Goal: Task Accomplishment & Management: Manage account settings

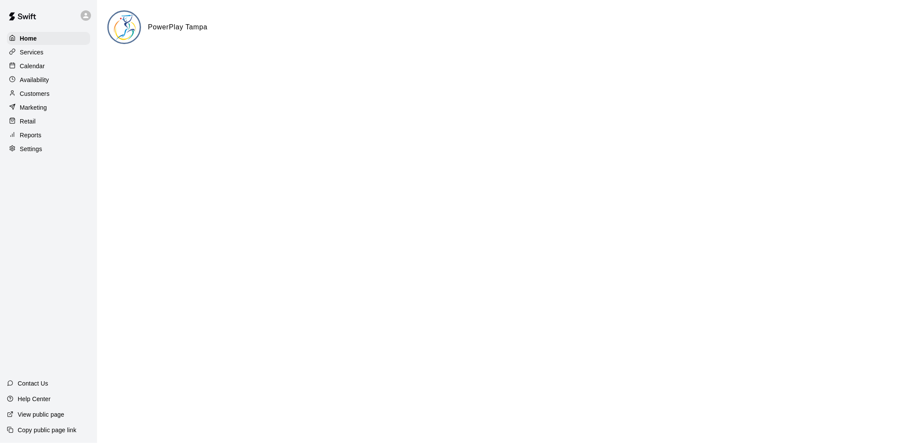
click at [50, 69] on div "Calendar" at bounding box center [48, 66] width 83 height 13
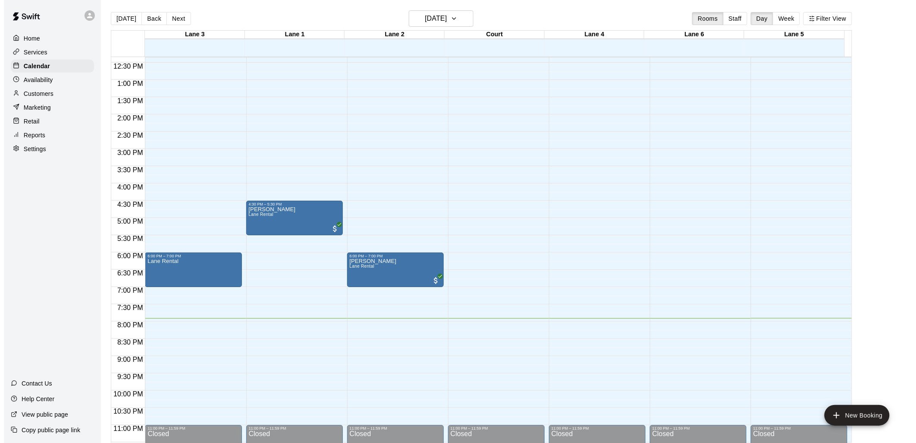
scroll to position [433, 0]
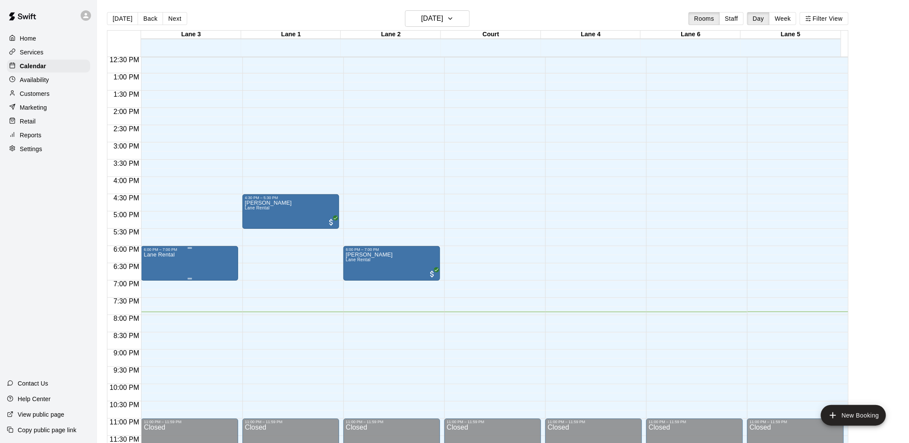
click at [177, 251] on div "6:00 PM – 7:00 PM" at bounding box center [189, 249] width 91 height 4
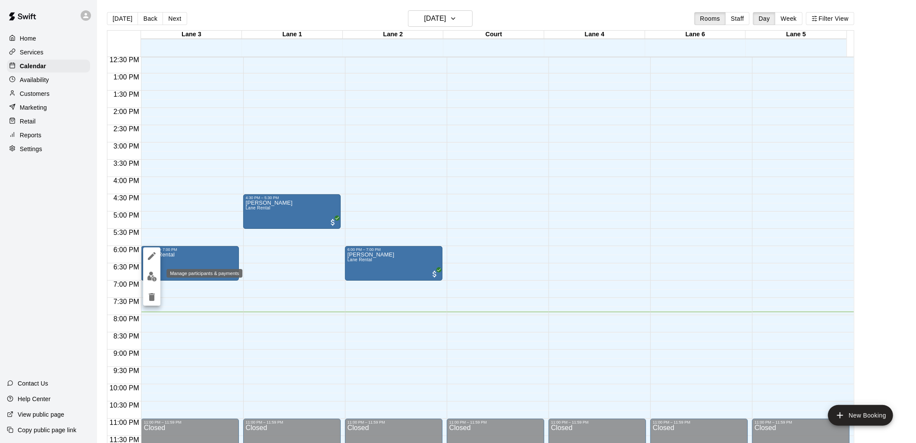
click at [154, 272] on img "edit" at bounding box center [152, 276] width 10 height 10
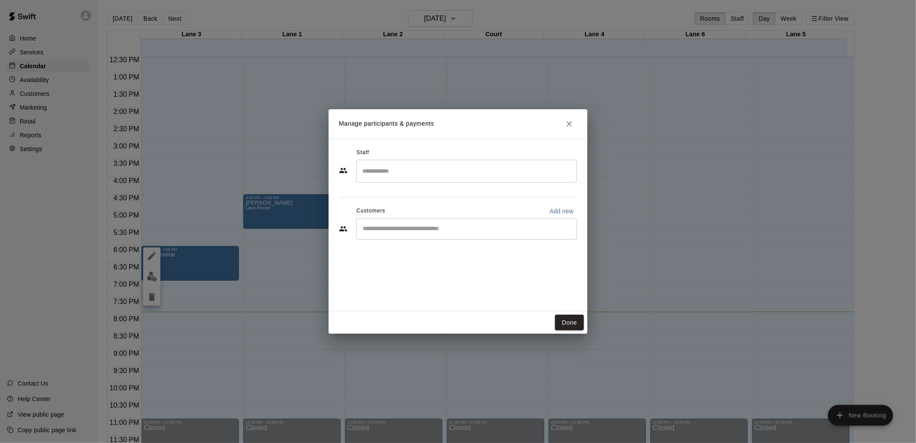
click at [433, 173] on input "Search staff" at bounding box center [466, 170] width 213 height 15
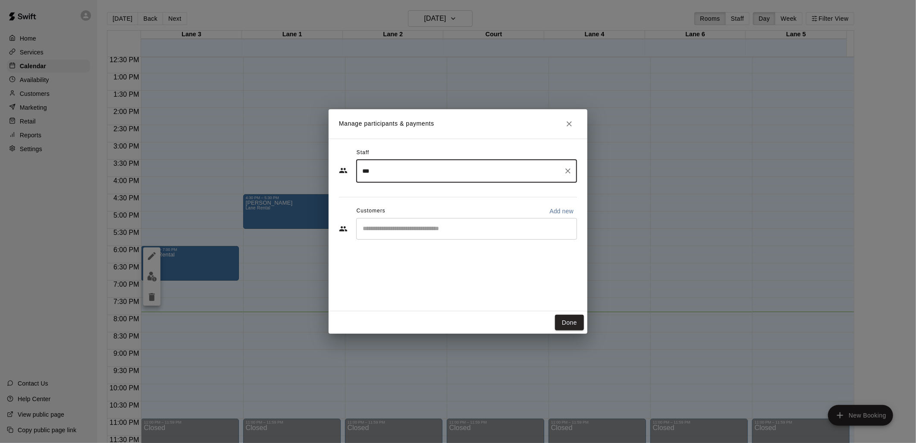
type input "****"
click at [570, 171] on icon "Clear" at bounding box center [568, 170] width 9 height 9
drag, startPoint x: 342, startPoint y: 195, endPoint x: 342, endPoint y: 208, distance: 13.8
click at [341, 196] on div "Staff ​ Sai Anvesh Marupeddi Staff Bhushan Dhuri Admin Advait Varadarajan Instr…" at bounding box center [458, 197] width 238 height 102
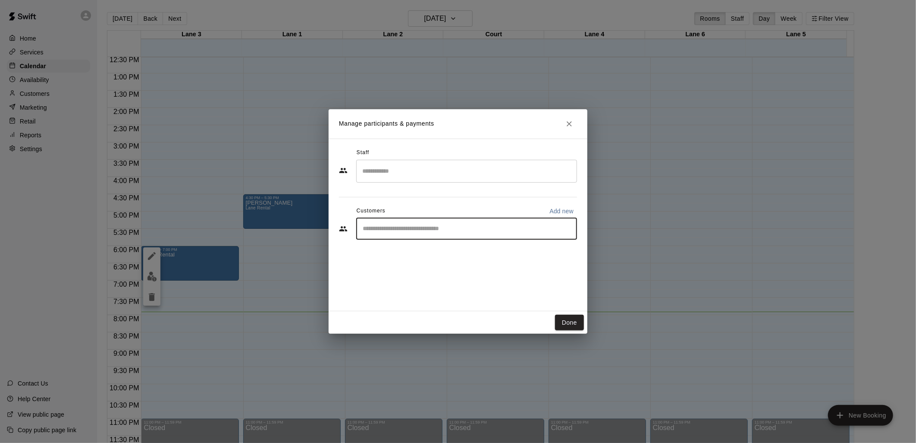
click at [378, 229] on input "Start typing to search customers..." at bounding box center [466, 228] width 213 height 9
type input "****"
click at [384, 253] on div "Sai Rithvik Reddy Alla sairithvikreddyalla@gmail.com" at bounding box center [434, 253] width 107 height 19
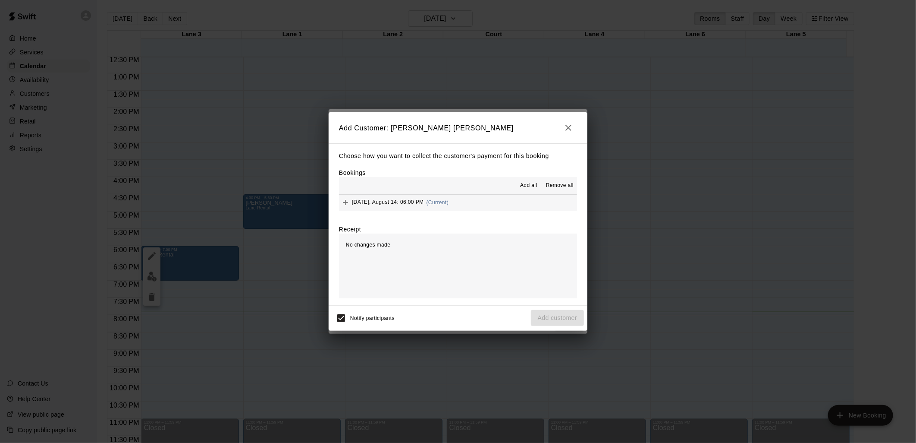
click at [527, 185] on span "Add all" at bounding box center [528, 185] width 17 height 9
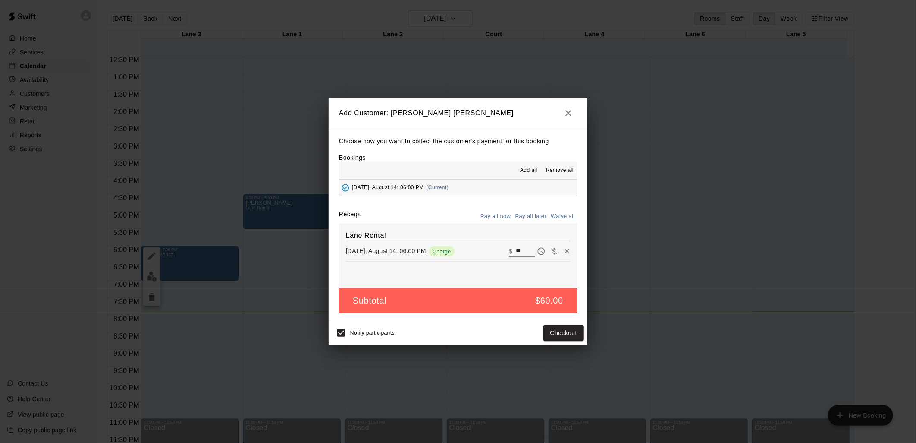
click at [520, 251] on input "**" at bounding box center [525, 250] width 19 height 11
type input "*"
click at [575, 329] on button "Add customer" at bounding box center [557, 333] width 53 height 16
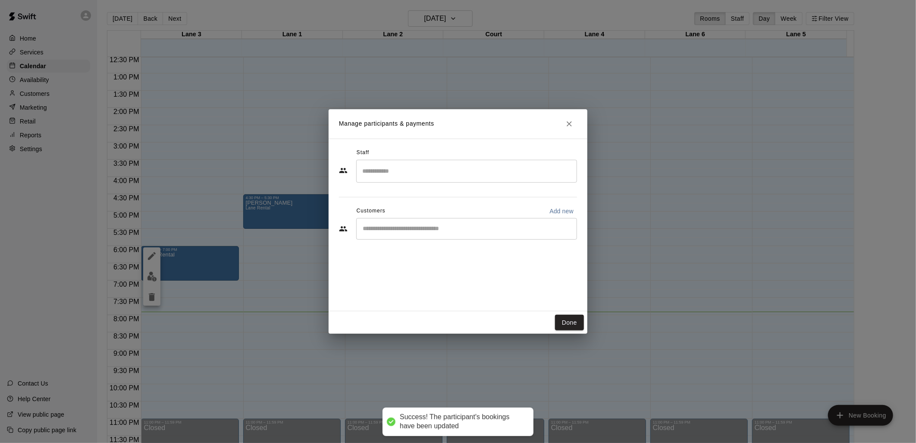
click at [446, 254] on span "Add" at bounding box center [437, 256] width 17 height 6
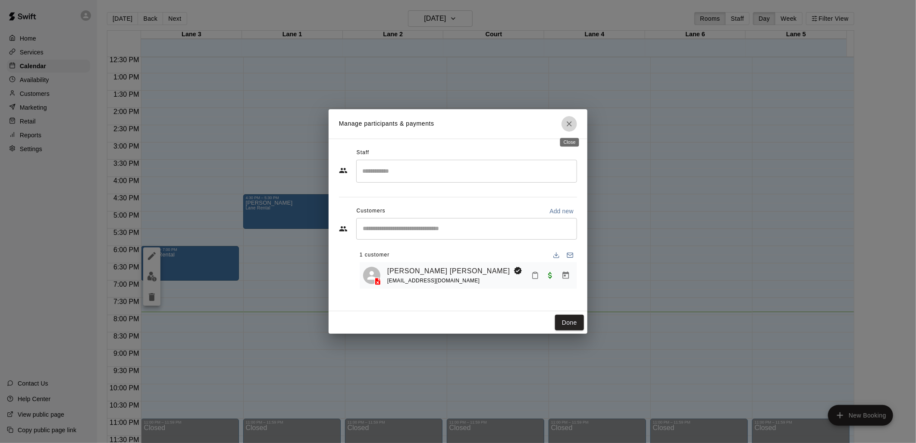
click at [568, 124] on icon "Close" at bounding box center [569, 123] width 9 height 9
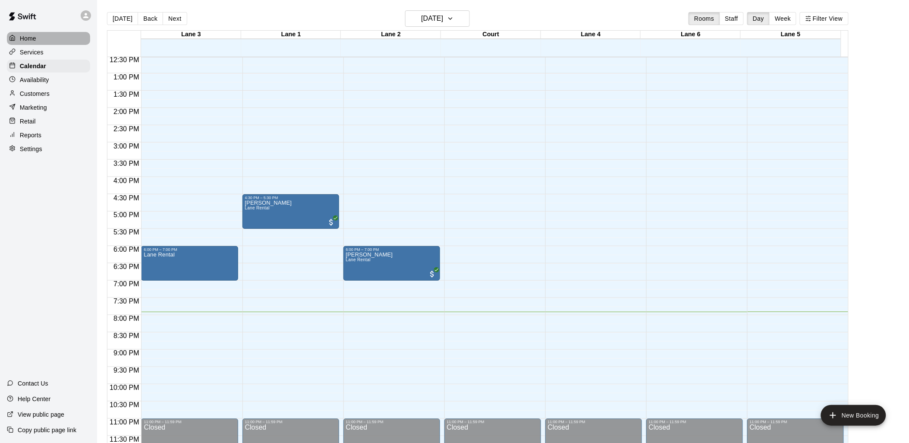
click at [27, 39] on p "Home" at bounding box center [28, 38] width 16 height 9
